Goal: Navigation & Orientation: Find specific page/section

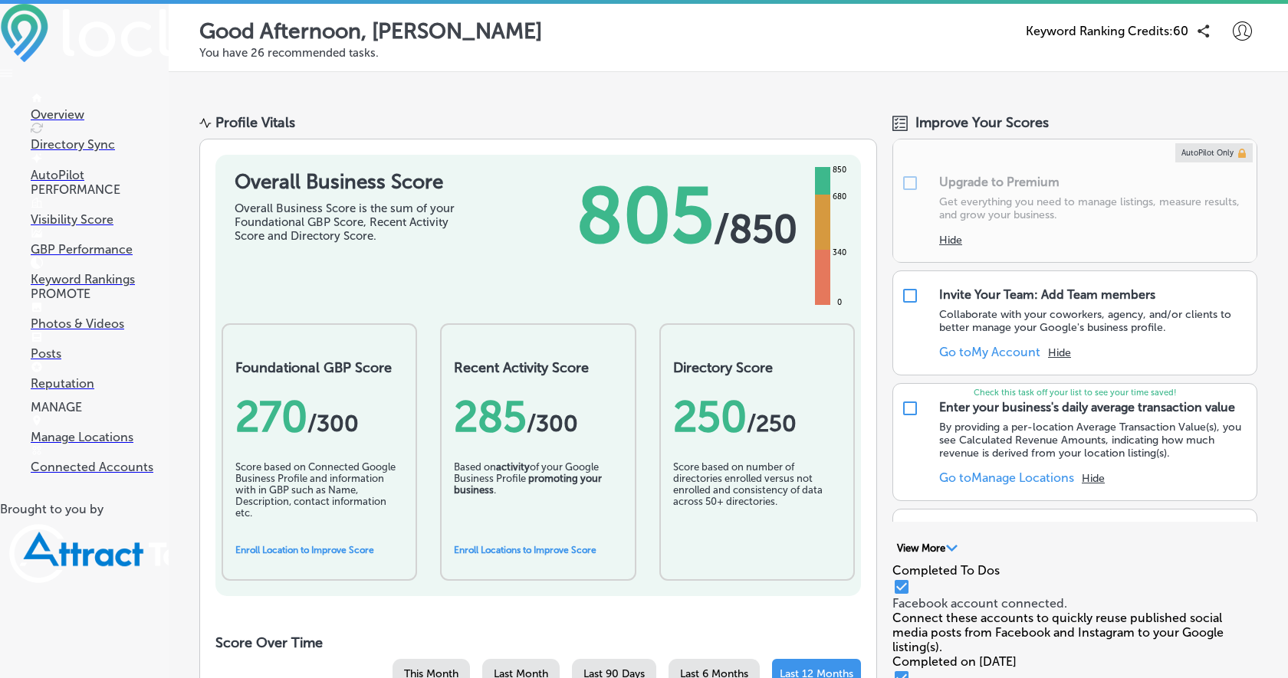
click at [1239, 28] on icon at bounding box center [1242, 30] width 19 height 19
click at [1206, 81] on p "My Account" at bounding box center [1220, 86] width 69 height 18
select select "US"
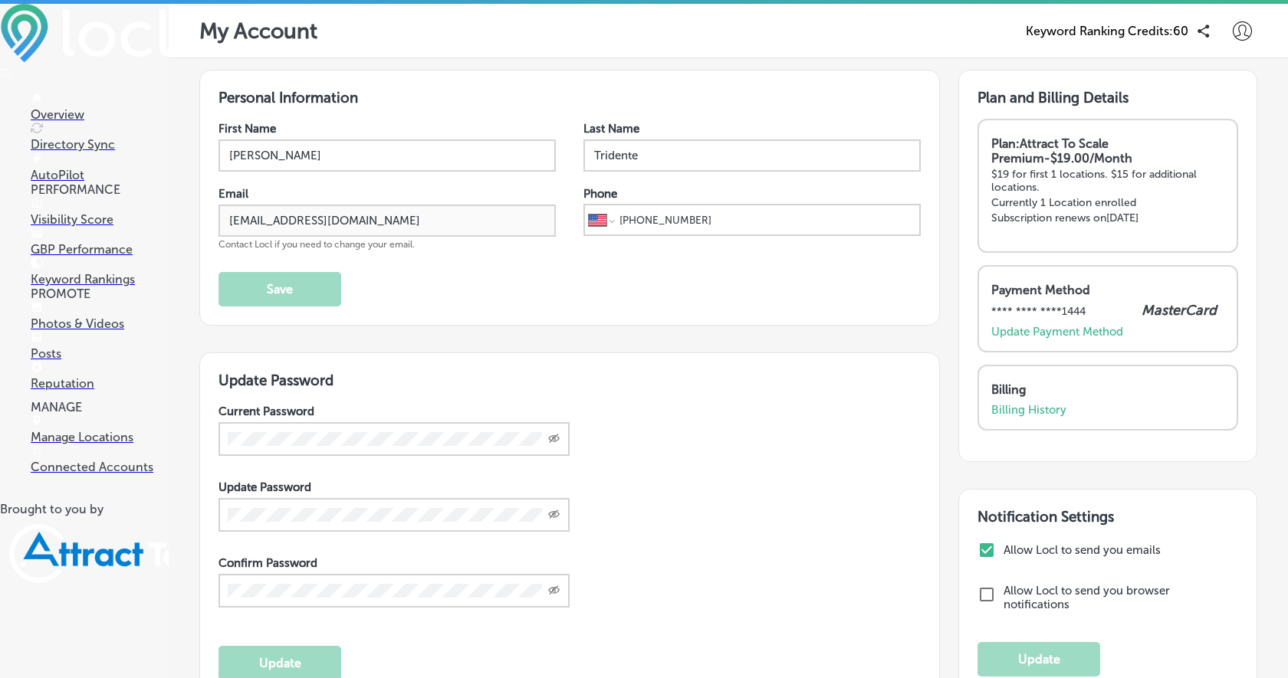
click at [100, 248] on p "GBP Performance" at bounding box center [100, 249] width 138 height 15
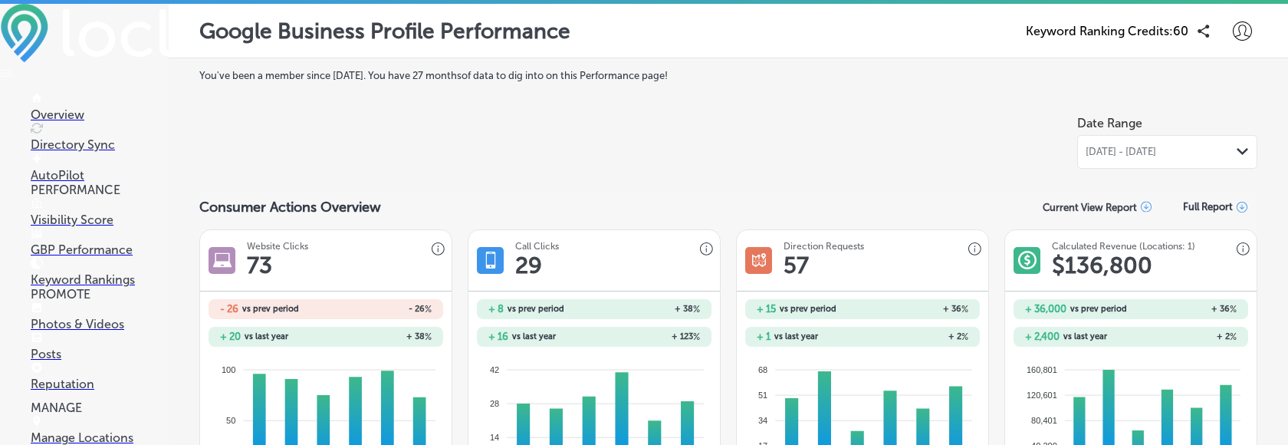
click at [71, 227] on link "Visibility Score" at bounding box center [100, 212] width 138 height 29
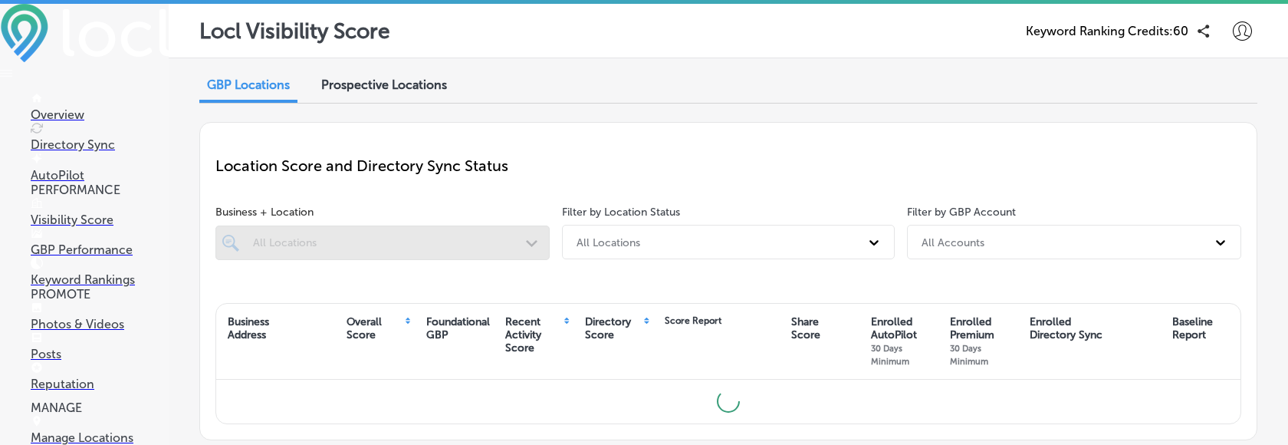
click at [74, 251] on p "GBP Performance" at bounding box center [100, 249] width 138 height 15
